Goal: Find specific page/section: Find specific page/section

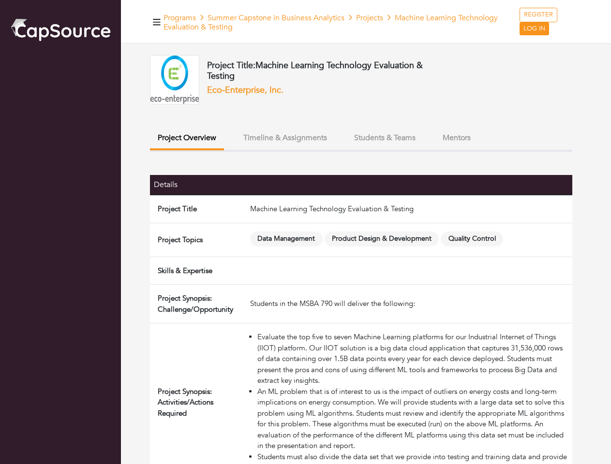
click at [305, 232] on span "Data Management" at bounding box center [286, 239] width 73 height 15
click at [157, 22] on icon "button" at bounding box center [157, 22] width 8 height 6
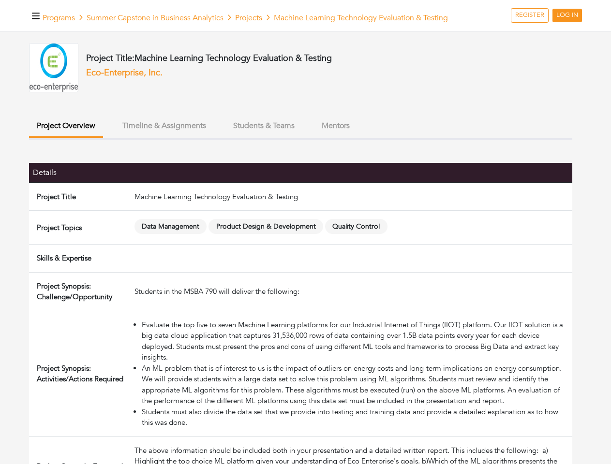
click at [103, 138] on button "Project Overview" at bounding box center [66, 127] width 74 height 23
click at [214, 136] on button "Timeline & Assignments" at bounding box center [164, 126] width 99 height 21
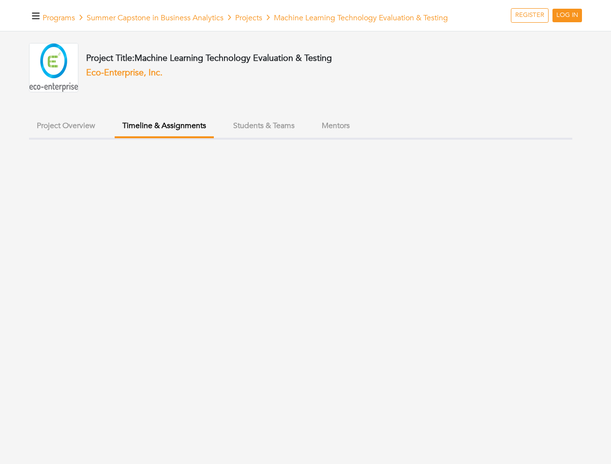
click at [384, 138] on ul "Project Overview Timeline & Assignments Students & Teams Mentors" at bounding box center [300, 128] width 543 height 24
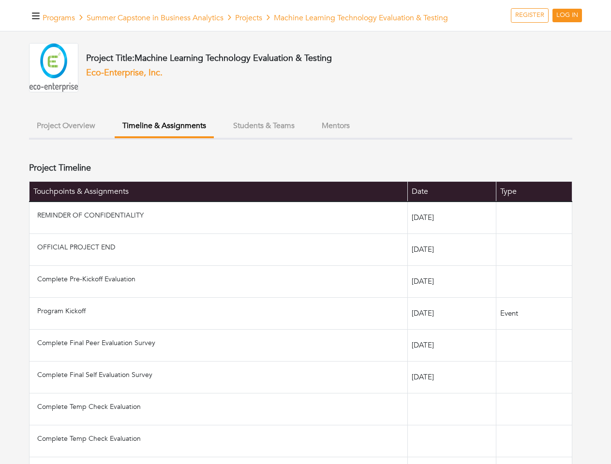
click at [457, 138] on ul "Project Overview Timeline & Assignments Students & Teams Mentors" at bounding box center [300, 128] width 543 height 24
